Goal: Information Seeking & Learning: Learn about a topic

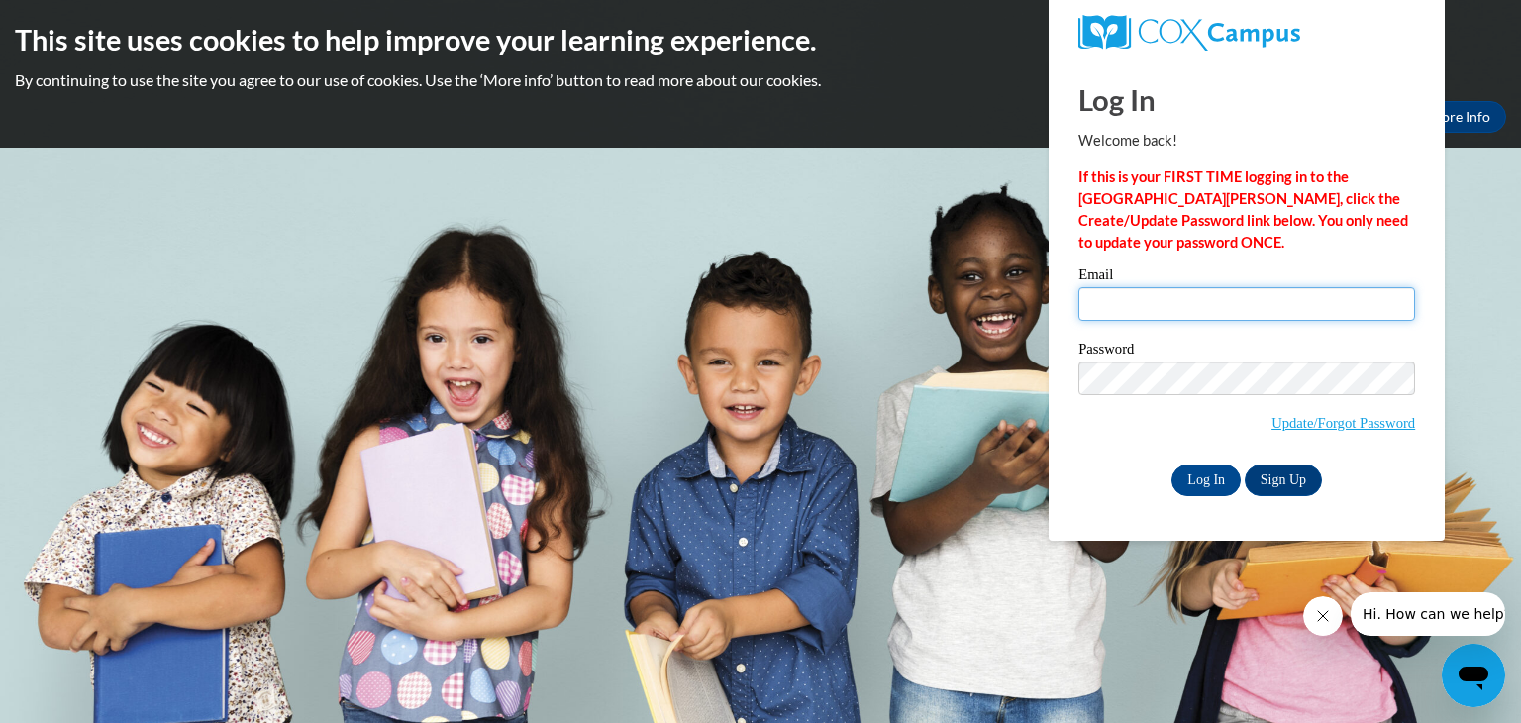
click at [1101, 294] on input "Email" at bounding box center [1247, 304] width 337 height 34
type input "lesliemarsh40@yahoo.comBB"
click at [1206, 487] on input "Log In" at bounding box center [1206, 481] width 69 height 32
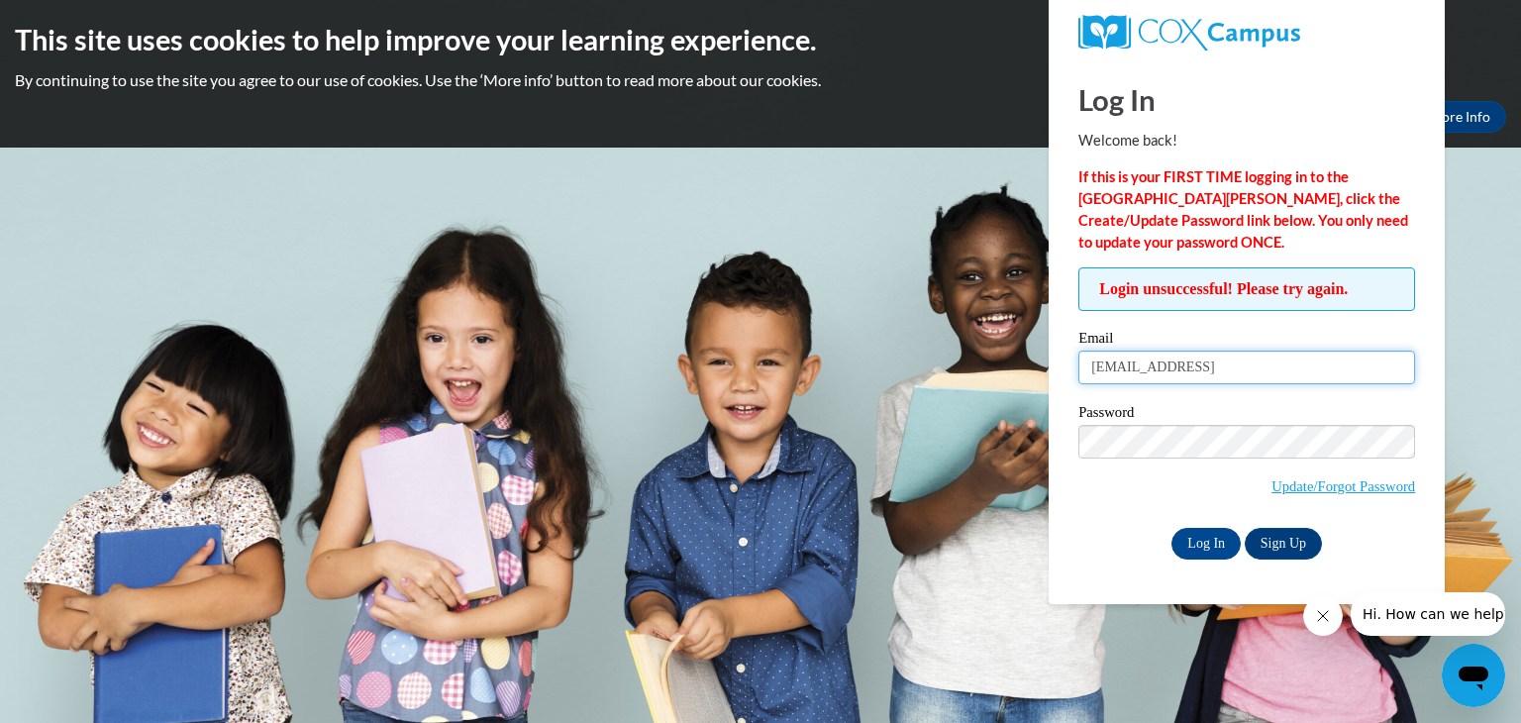
click at [1271, 363] on input "[EMAIL_ADDRESS]" at bounding box center [1247, 368] width 337 height 34
type input "[EMAIL_ADDRESS][DOMAIN_NAME]"
click at [1195, 544] on input "Log In" at bounding box center [1206, 544] width 69 height 32
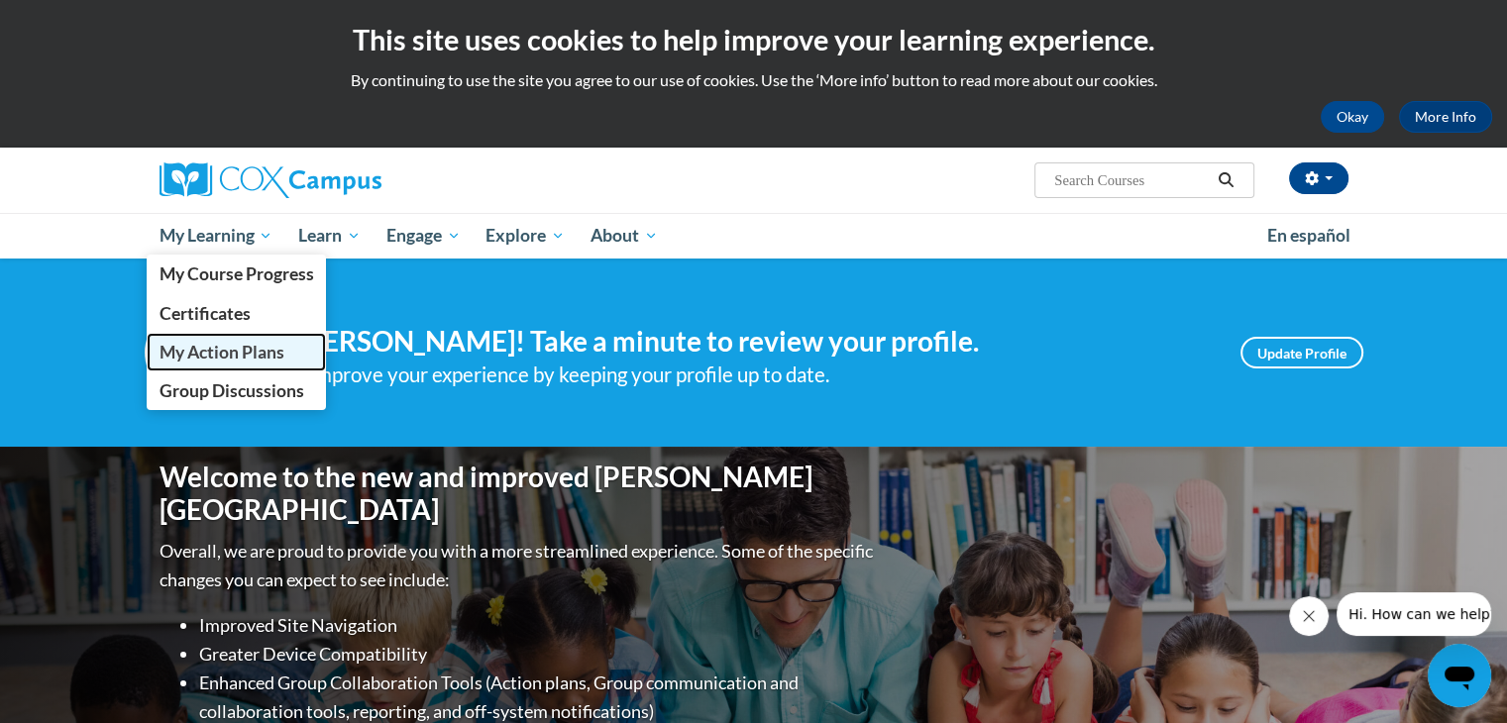
click at [229, 355] on span "My Action Plans" at bounding box center [220, 352] width 125 height 21
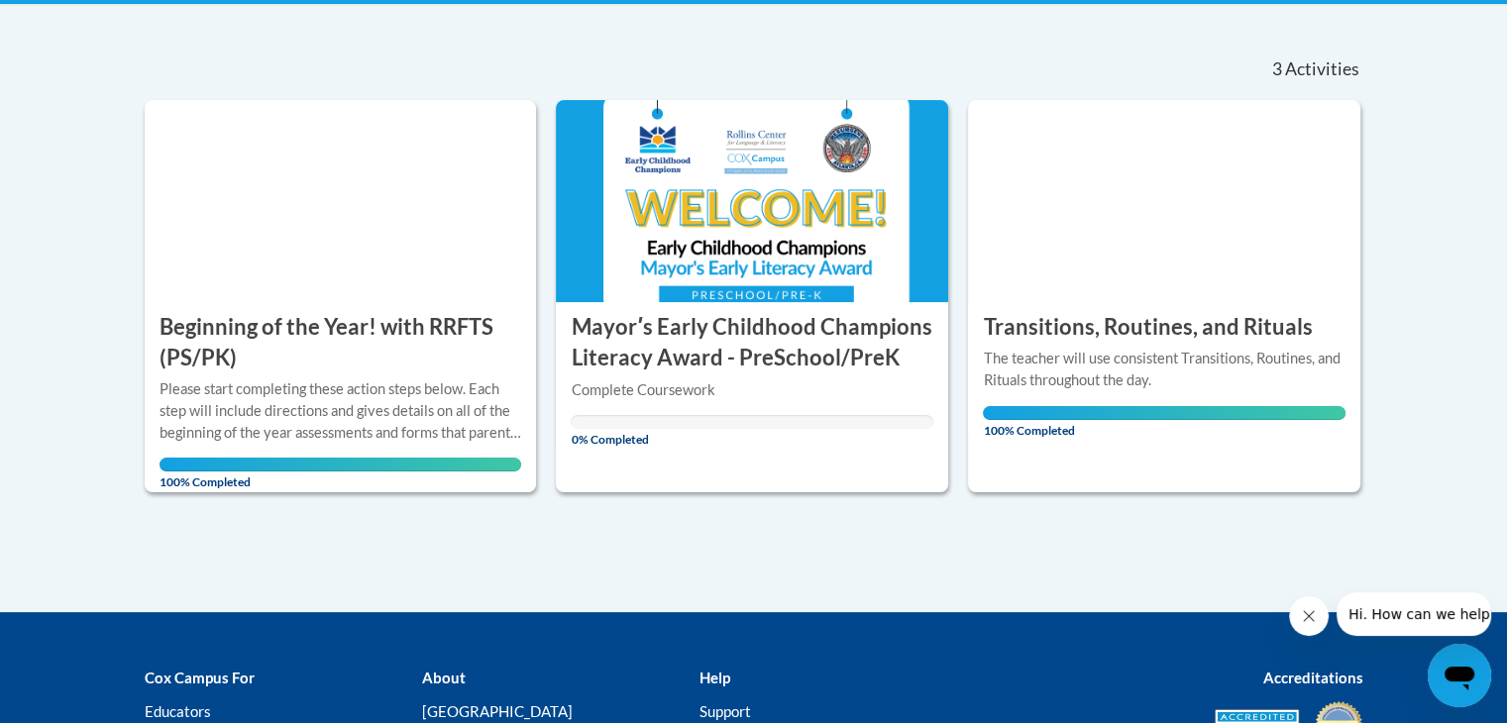
scroll to position [376, 0]
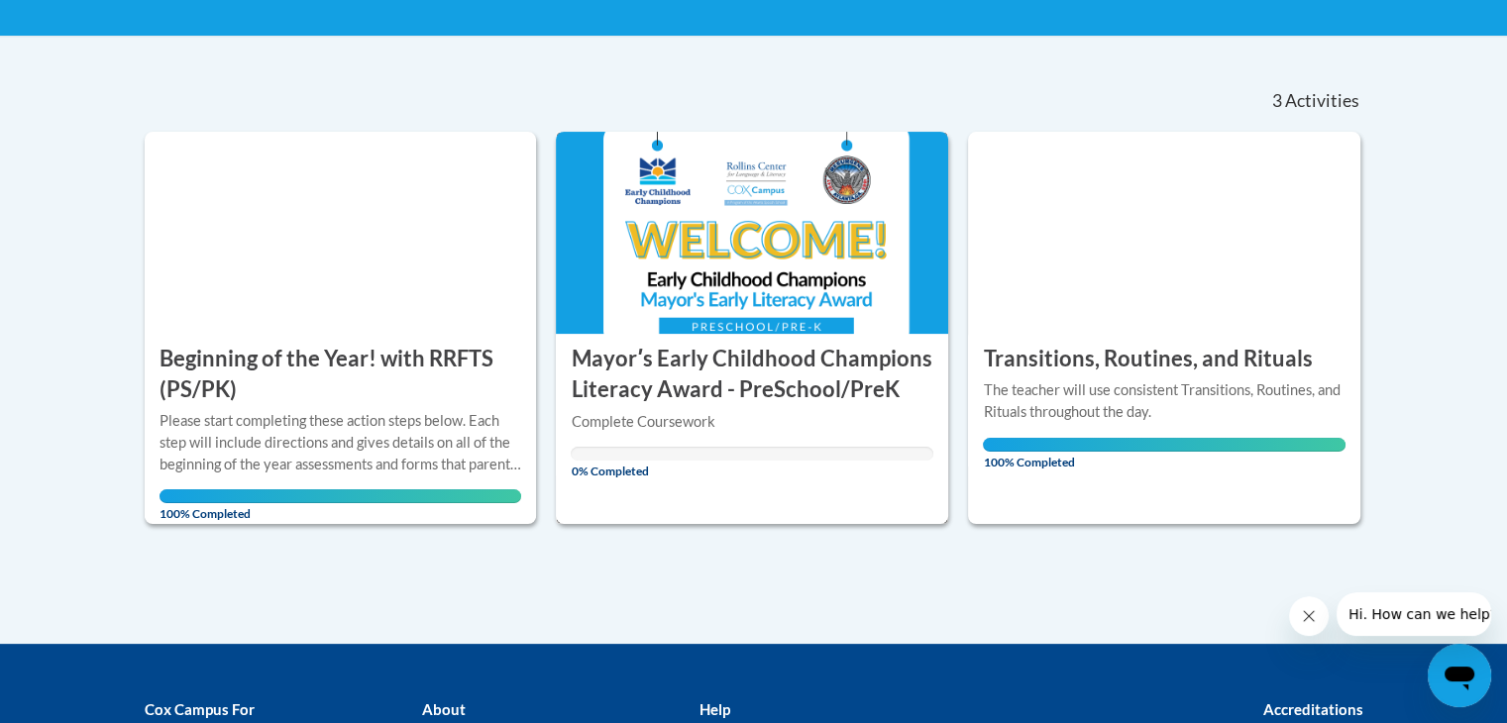
click at [697, 363] on h3 "Mayorʹs Early Childhood Champions Literacy Award - PreSchool/PreK" at bounding box center [752, 374] width 363 height 61
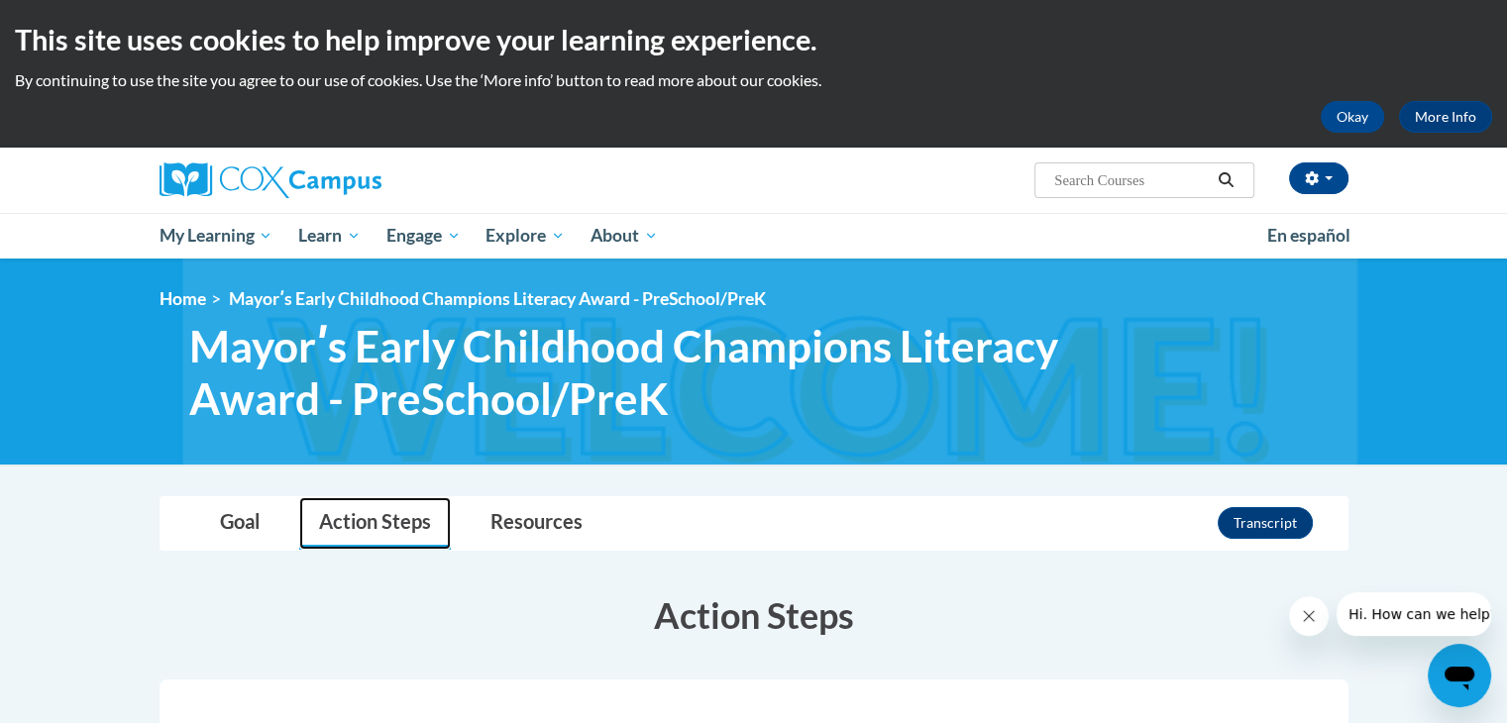
click at [367, 520] on link "Action Steps" at bounding box center [375, 523] width 152 height 52
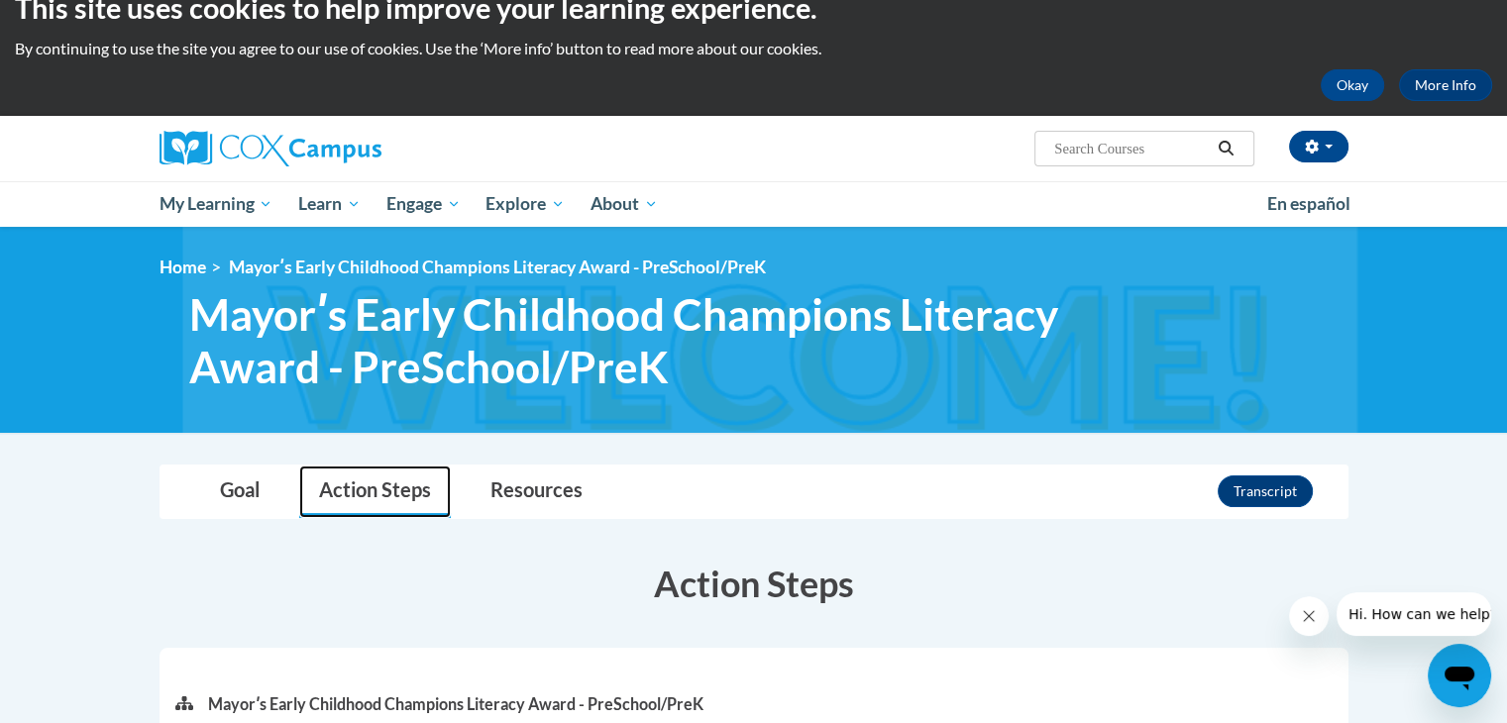
scroll to position [9, 0]
